Goal: Communication & Community: Answer question/provide support

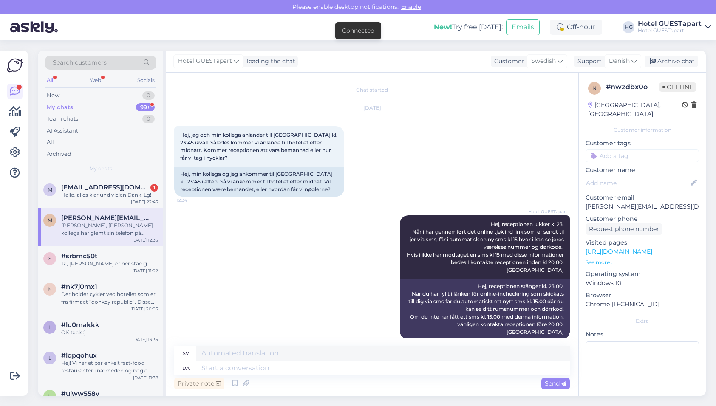
scroll to position [780, 0]
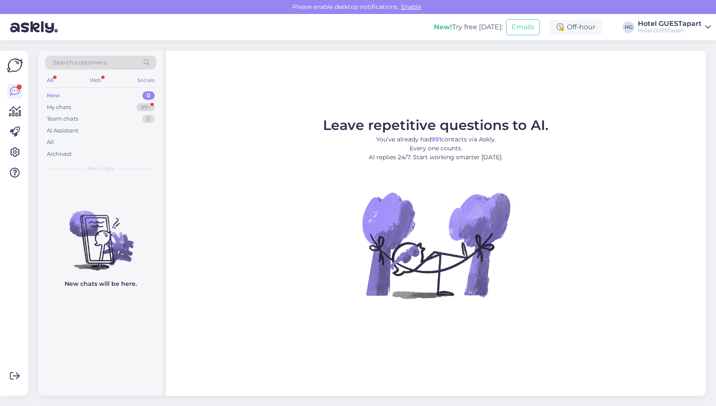
click at [85, 96] on div "New 0" at bounding box center [100, 96] width 111 height 12
click at [85, 99] on div "New 0" at bounding box center [100, 96] width 111 height 12
click at [86, 109] on div "My chats 99+" at bounding box center [100, 107] width 111 height 12
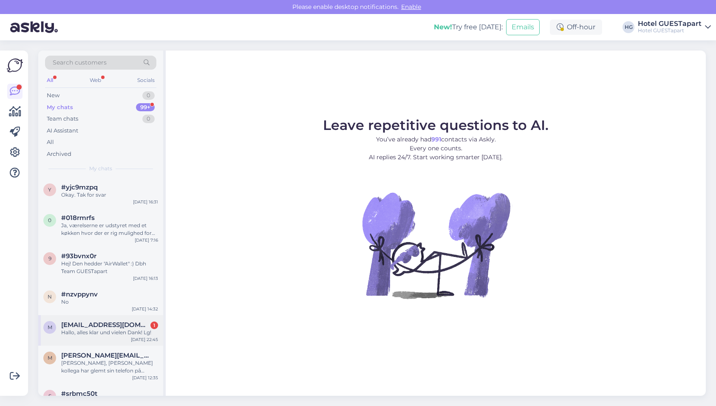
click at [84, 333] on div "Hallo, alles klar und vielen Dank! Lg!" at bounding box center [109, 333] width 97 height 8
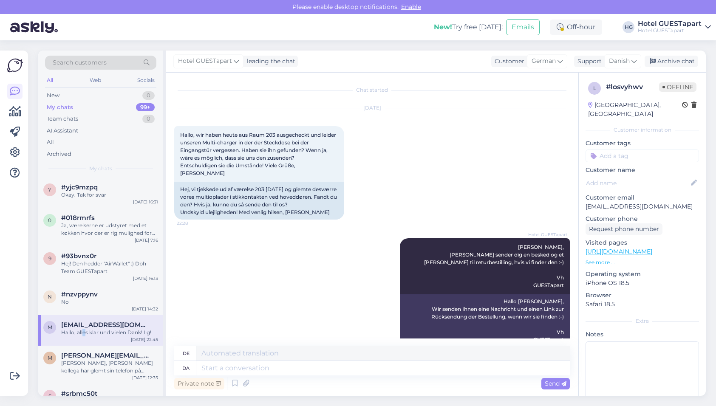
scroll to position [61, 0]
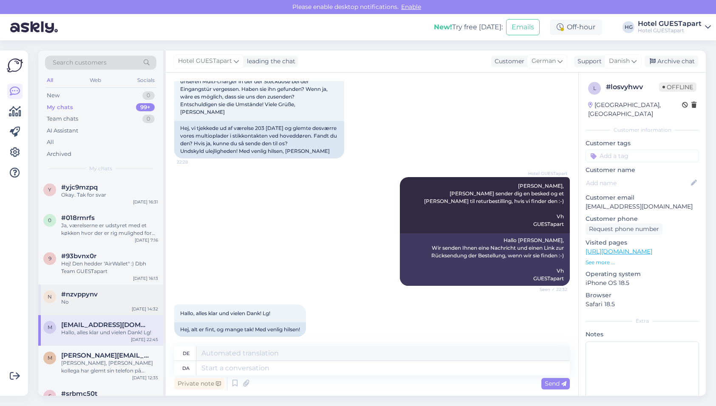
drag, startPoint x: 84, startPoint y: 333, endPoint x: 61, endPoint y: 308, distance: 33.9
click at [57, 308] on div "n #nzvppynv No Aug 15 14:32" at bounding box center [100, 300] width 125 height 31
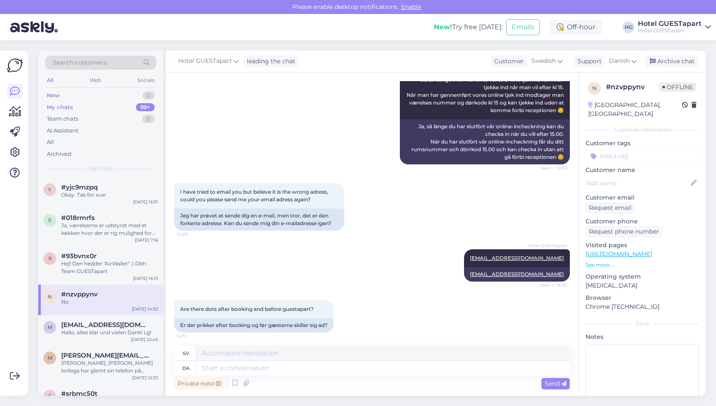
scroll to position [545, 0]
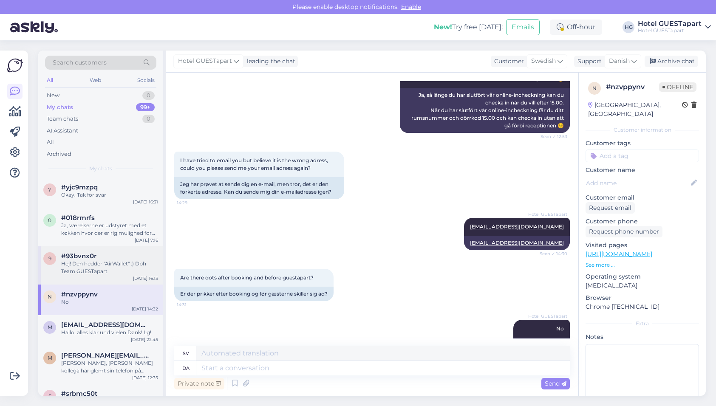
click at [77, 267] on div "Hej! Den hedder "AirWallet" :) Dbh Team GUESTapart" at bounding box center [109, 267] width 97 height 15
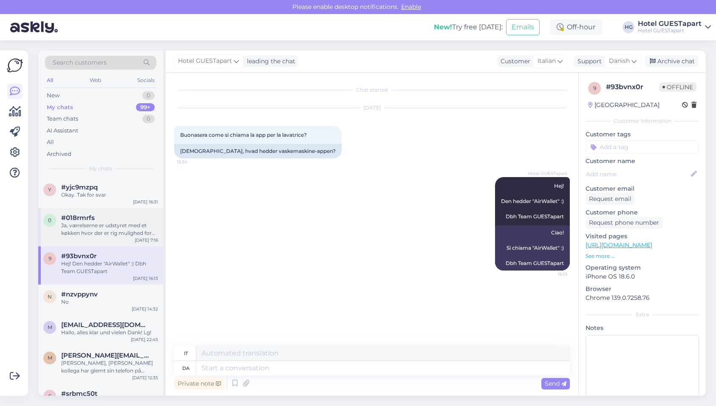
click at [110, 225] on div "Ja, værelserne er udstyret med et køkken hvor der er rig mulighed for det" at bounding box center [109, 229] width 97 height 15
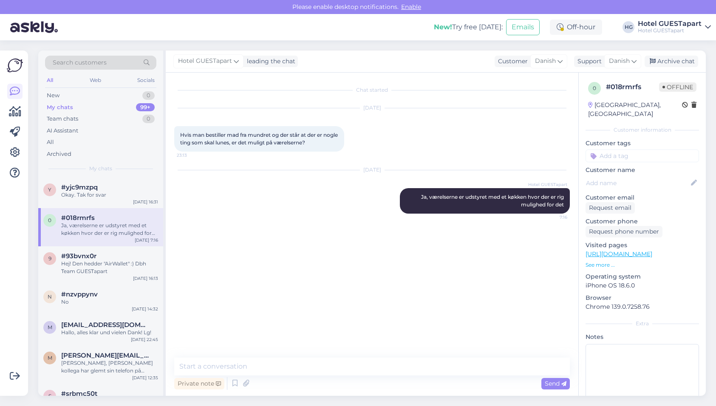
click at [107, 177] on div "Search customers All Web Socials New 0 My chats 99+ Team chats 0 AI Assistant A…" at bounding box center [100, 114] width 125 height 127
click at [98, 204] on div "y #yjc9mzpq Okay. Tak for svar Aug 17 16:31" at bounding box center [100, 192] width 125 height 31
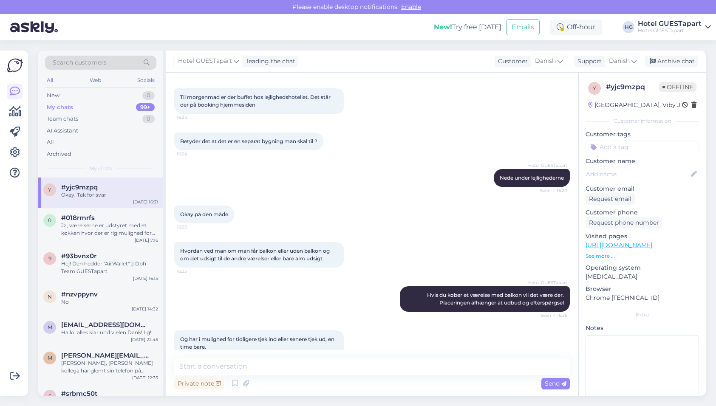
scroll to position [282, 0]
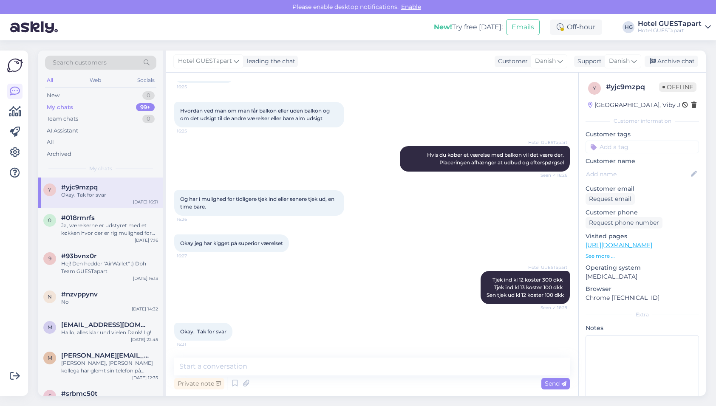
click at [73, 103] on div "My chats 99+" at bounding box center [100, 107] width 111 height 12
click at [71, 94] on div "New 0" at bounding box center [100, 96] width 111 height 12
